Goal: Find specific page/section: Find specific page/section

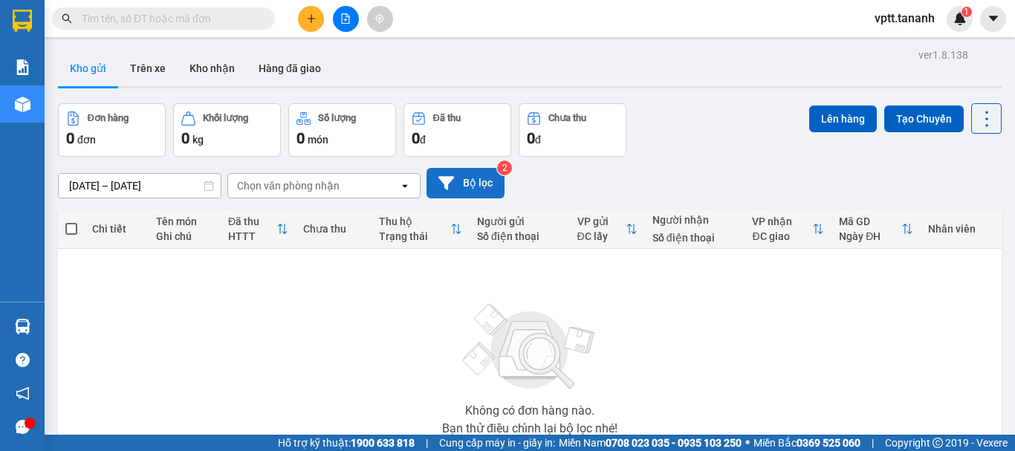
click at [481, 180] on button "Bộ lọc" at bounding box center [465, 183] width 78 height 30
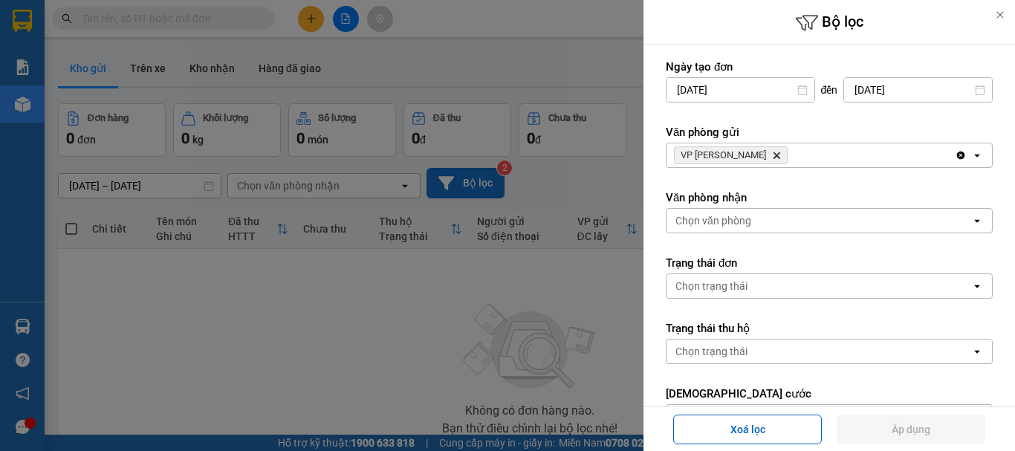
click at [481, 180] on div at bounding box center [507, 225] width 1015 height 451
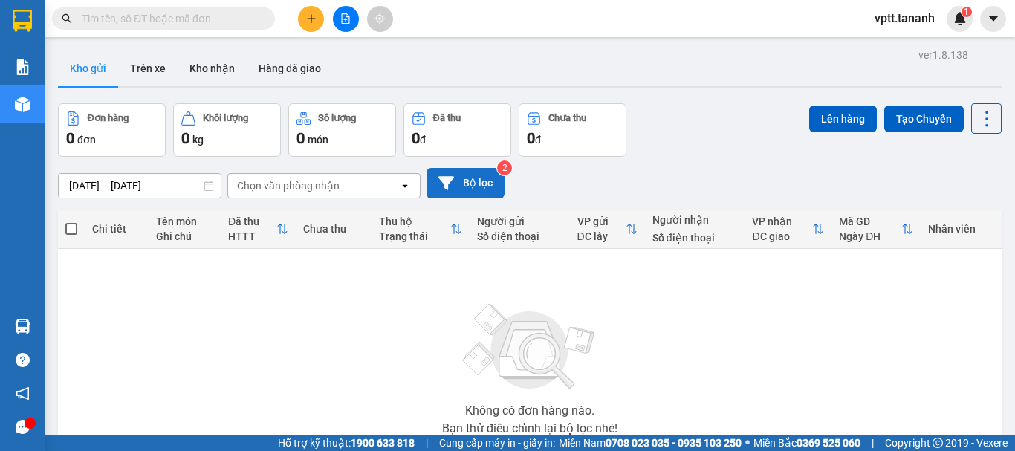
click at [481, 180] on button "Bộ lọc" at bounding box center [465, 183] width 78 height 30
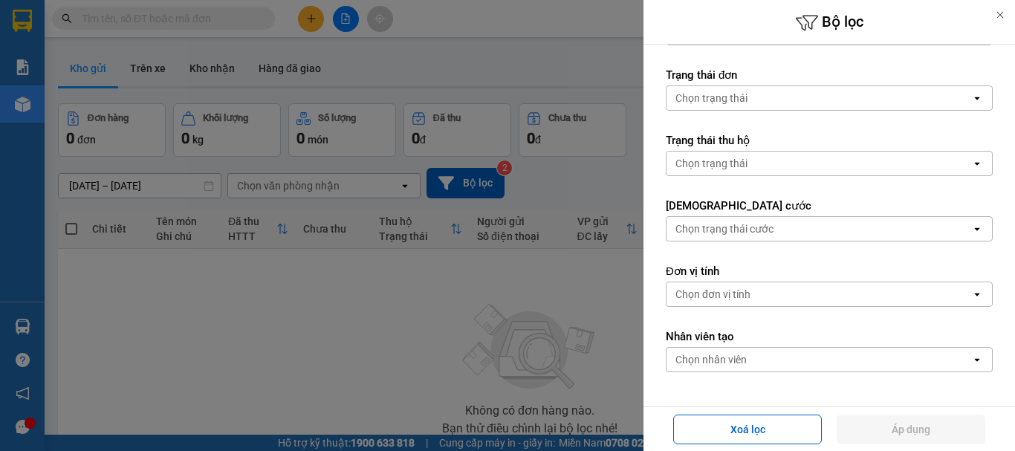
scroll to position [223, 0]
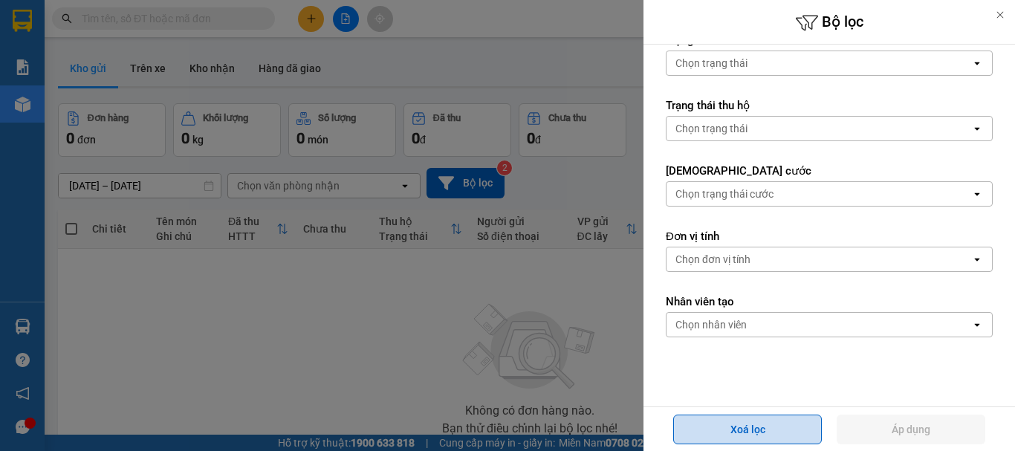
click at [756, 432] on button "Xoá lọc" at bounding box center [747, 429] width 149 height 30
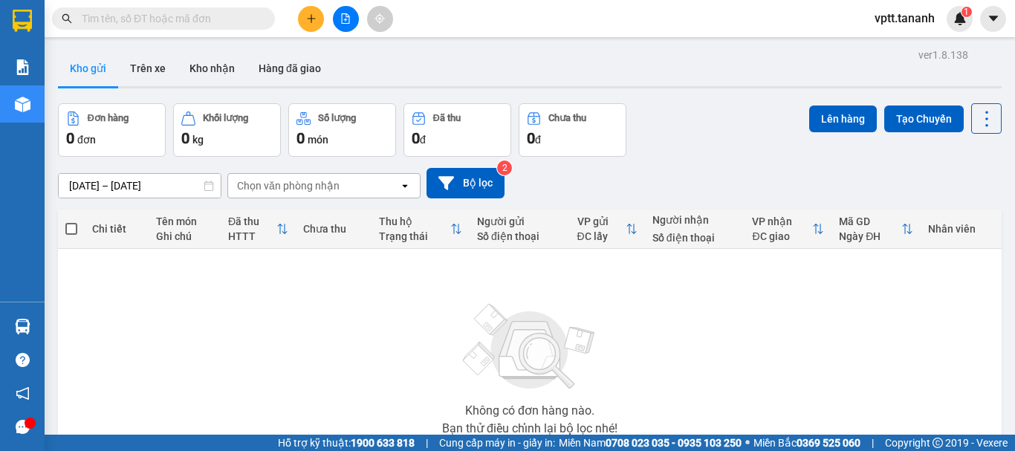
click at [26, 424] on div at bounding box center [30, 422] width 11 height 11
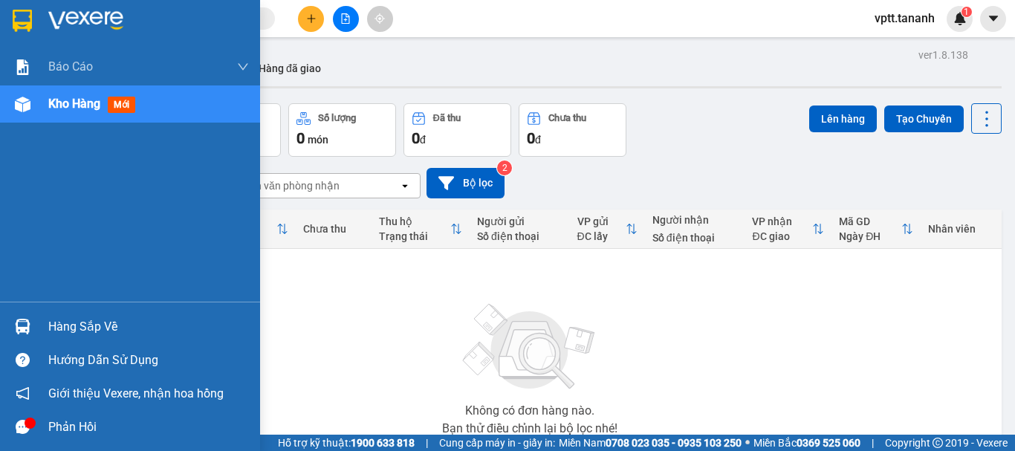
click at [64, 426] on div "Phản hồi" at bounding box center [148, 427] width 201 height 22
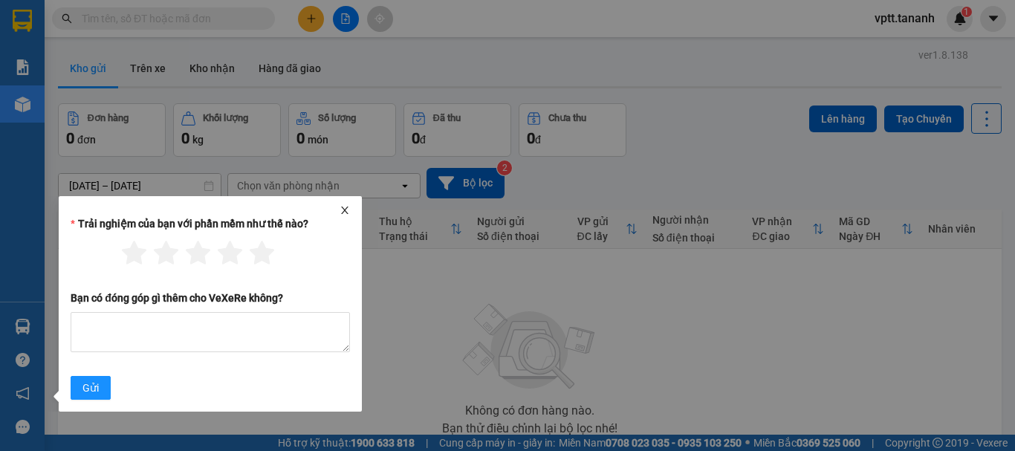
click at [347, 207] on icon "close" at bounding box center [344, 210] width 7 height 7
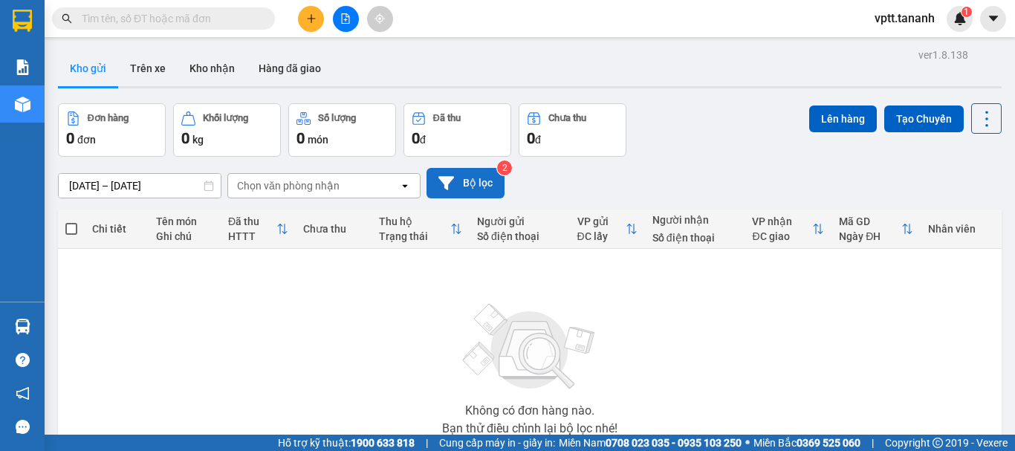
click at [469, 181] on button "Bộ lọc" at bounding box center [465, 183] width 78 height 30
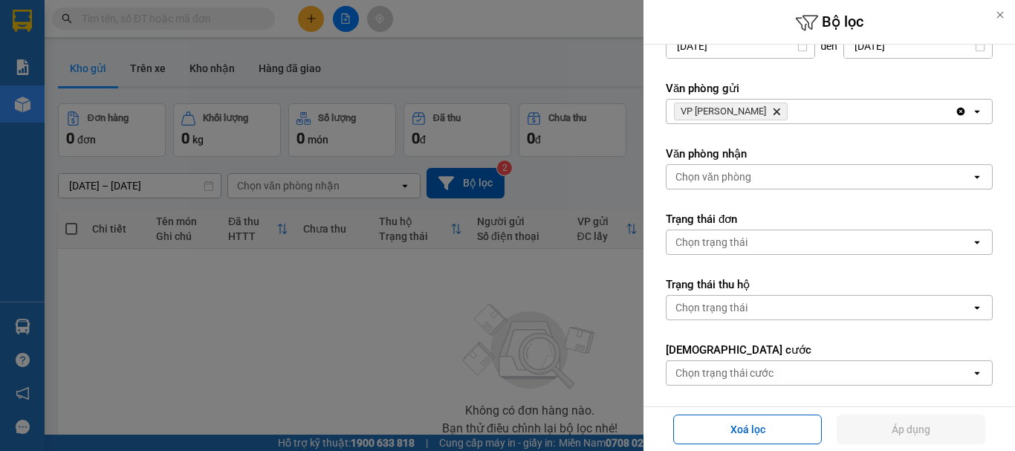
scroll to position [35, 0]
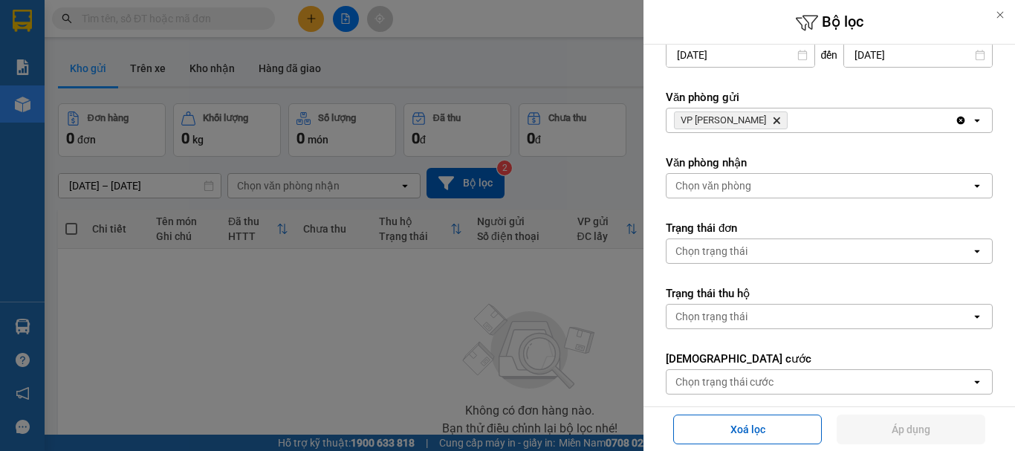
click at [971, 187] on icon "open" at bounding box center [977, 186] width 12 height 12
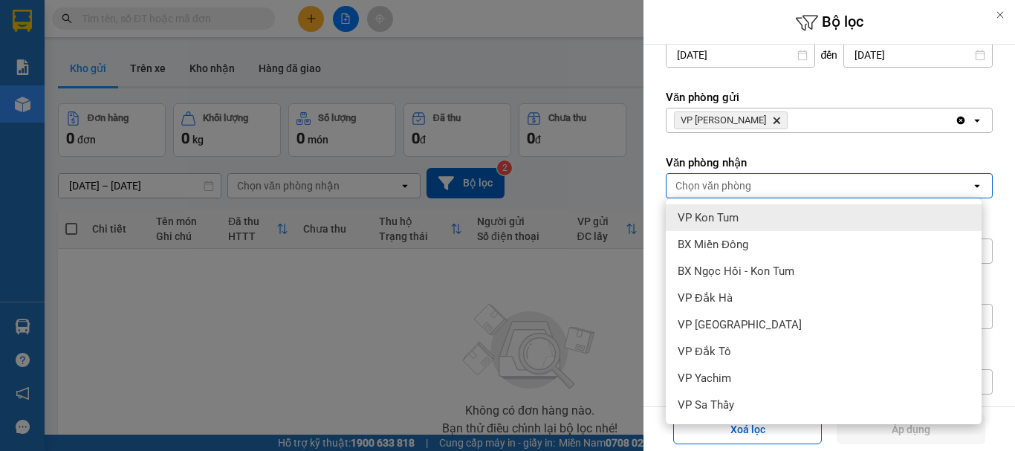
click at [971, 119] on icon "open" at bounding box center [977, 120] width 12 height 12
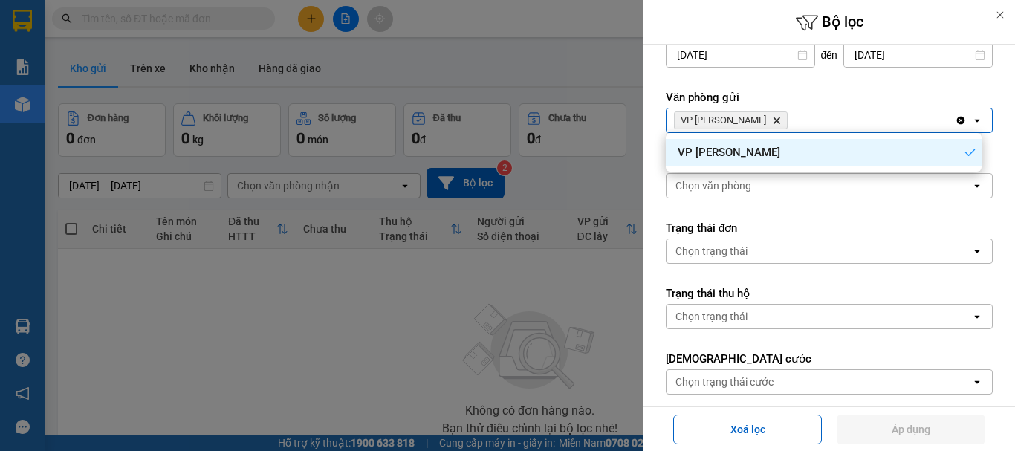
click at [971, 250] on icon "open" at bounding box center [977, 251] width 12 height 12
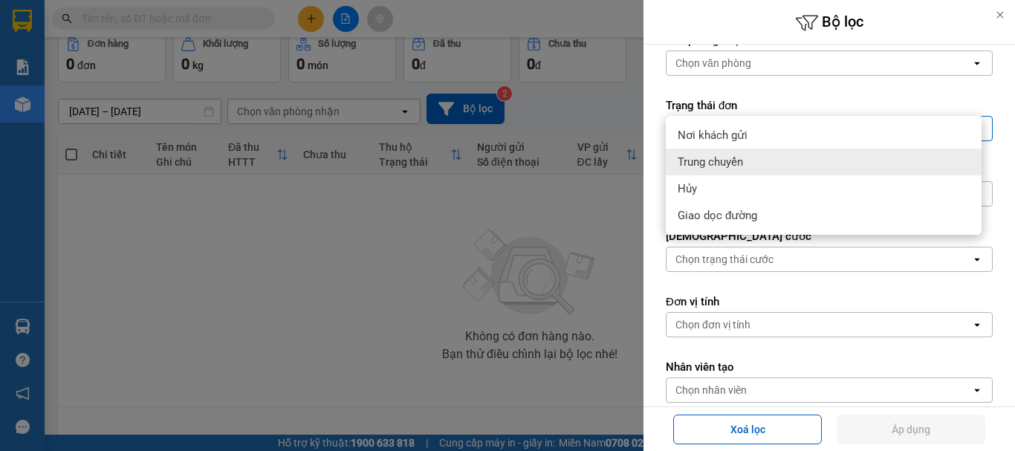
scroll to position [183, 0]
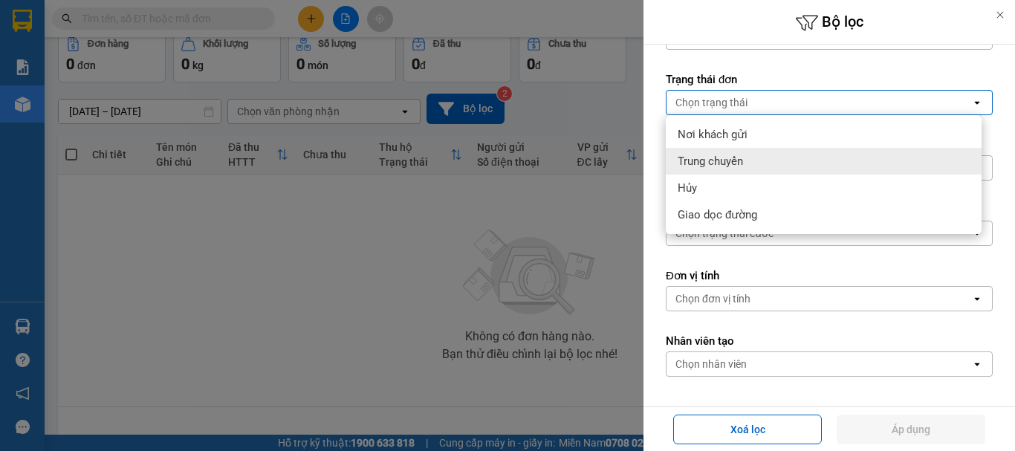
click at [993, 263] on div "Ngày tạo đơn [DATE] Press the down arrow key to interact with the calendar and …" at bounding box center [828, 171] width 371 height 620
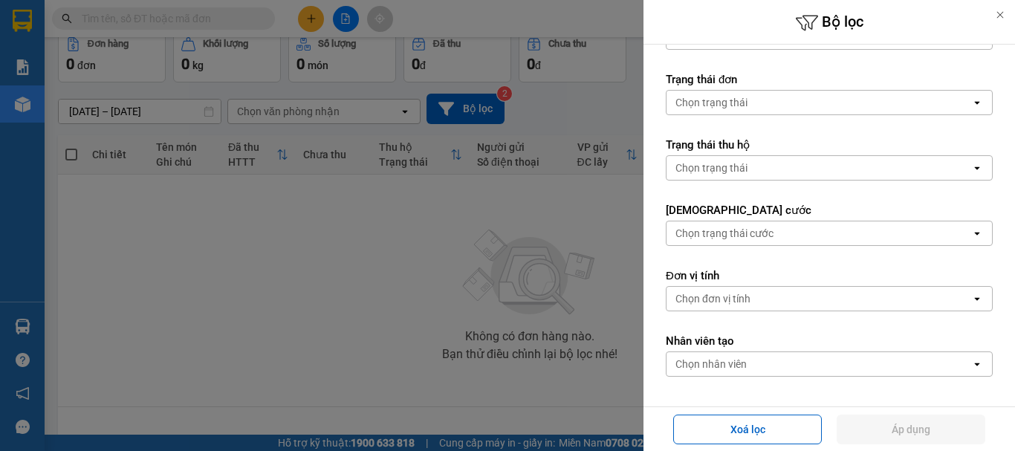
click at [971, 231] on icon "open" at bounding box center [977, 233] width 12 height 12
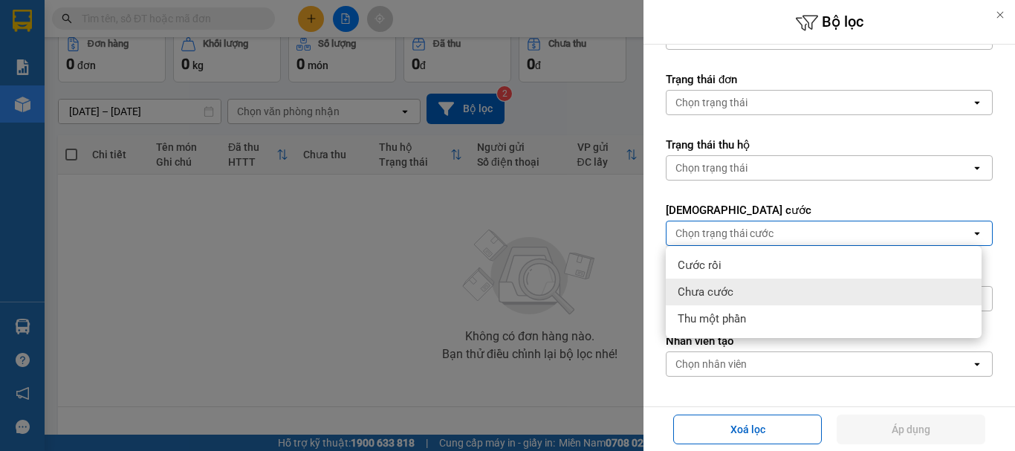
click at [990, 308] on div "Ngày tạo đơn [DATE] Press the down arrow key to interact with the calendar and …" at bounding box center [828, 171] width 371 height 620
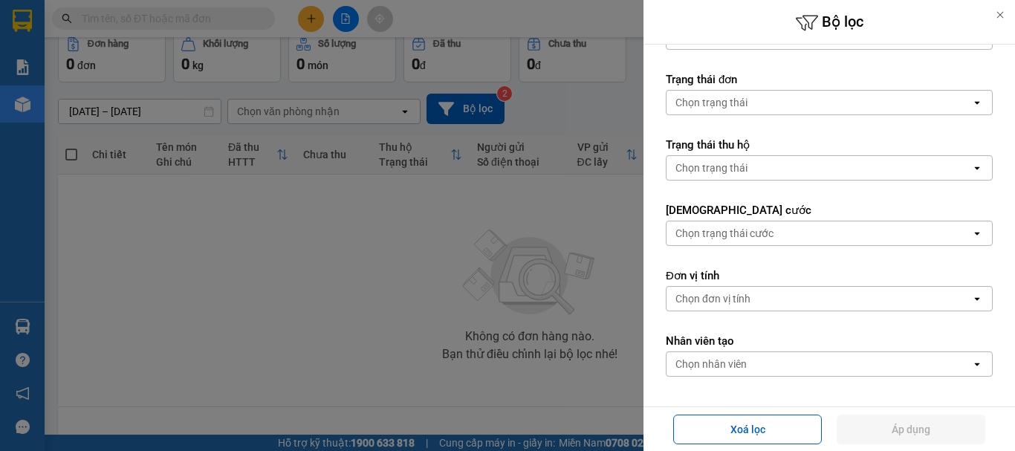
click at [974, 363] on icon at bounding box center [976, 364] width 5 height 3
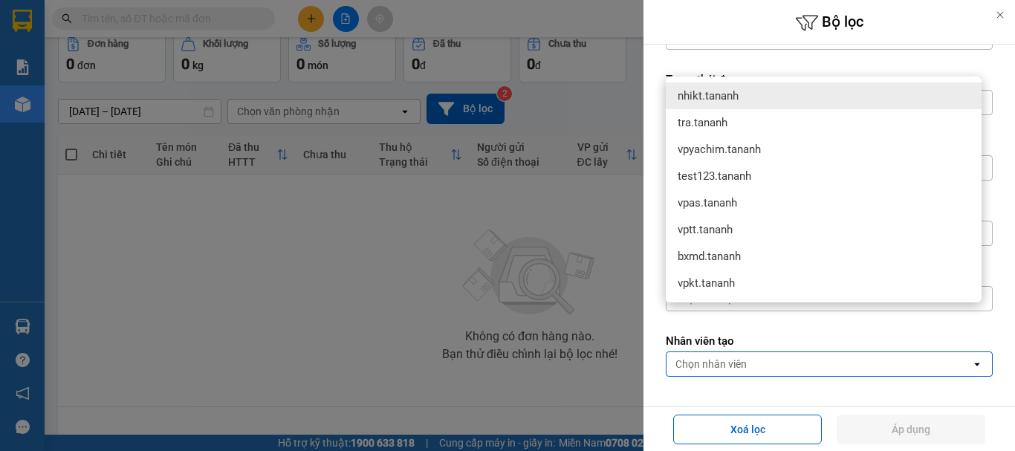
scroll to position [258, 0]
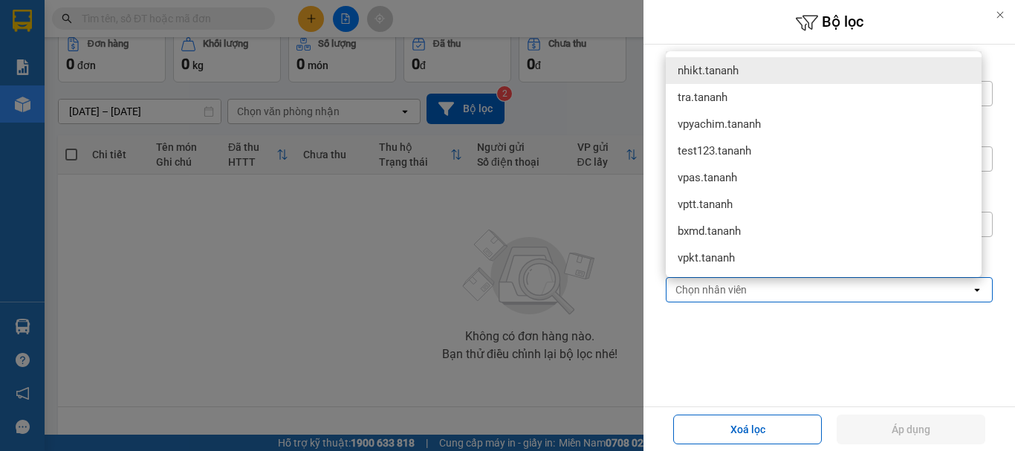
click at [971, 339] on form "Ngày tạo đơn [DATE] Press the down arrow key to interact with the calendar and …" at bounding box center [829, 97] width 327 height 590
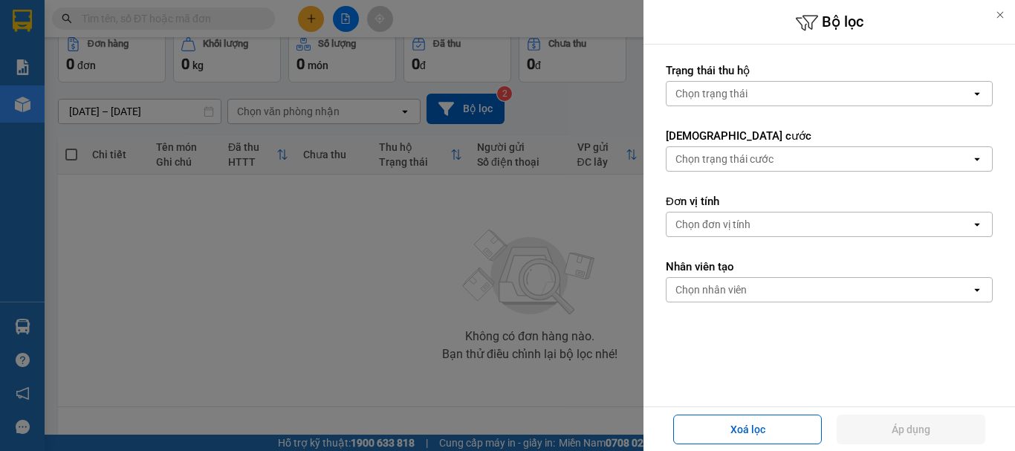
click at [1001, 11] on icon at bounding box center [1000, 15] width 10 height 10
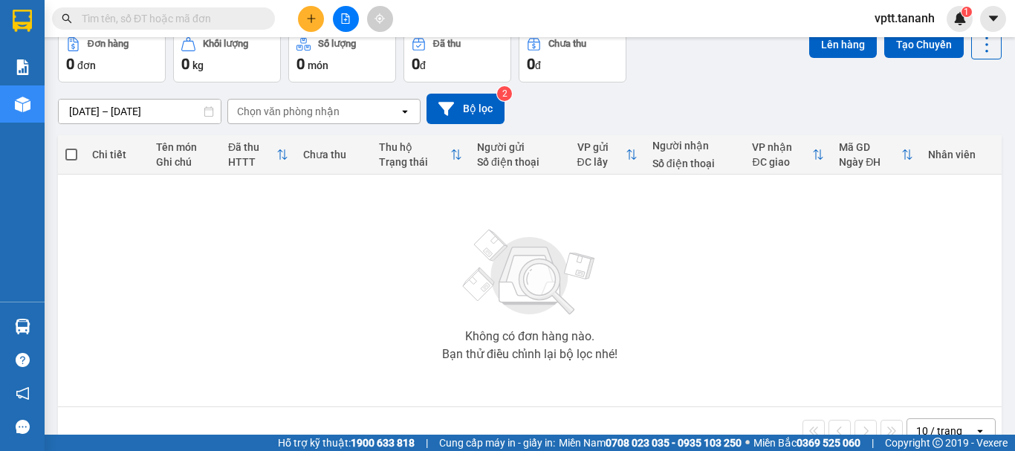
scroll to position [0, 0]
